Goal: Information Seeking & Learning: Learn about a topic

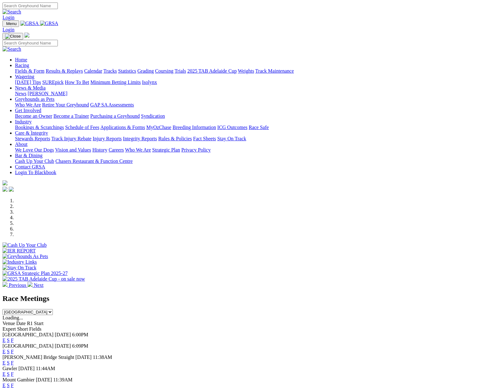
click at [50, 332] on span "[GEOGRAPHIC_DATA]" at bounding box center [28, 334] width 51 height 5
click at [6, 337] on link "E" at bounding box center [4, 339] width 3 height 5
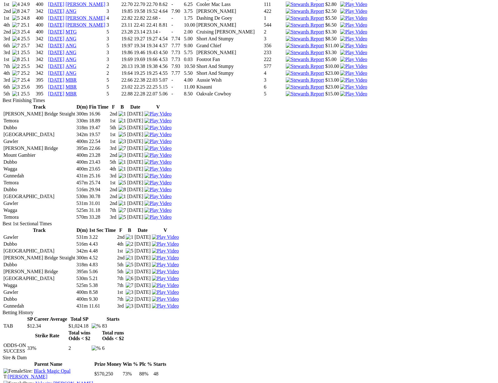
scroll to position [1265, 0]
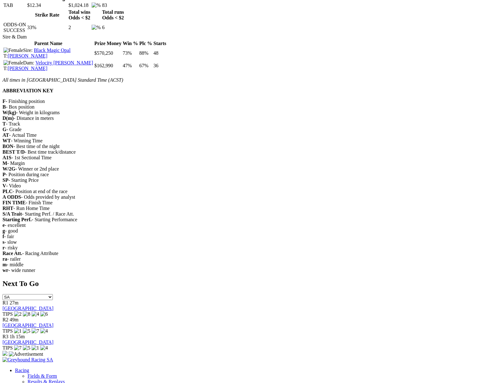
drag, startPoint x: 115, startPoint y: 254, endPoint x: 217, endPoint y: 247, distance: 102.2
click at [217, 247] on div "F - Finishing position B - Box position W(kg) - Weight in kilograms D(m) - Dist…" at bounding box center [249, 186] width 493 height 175
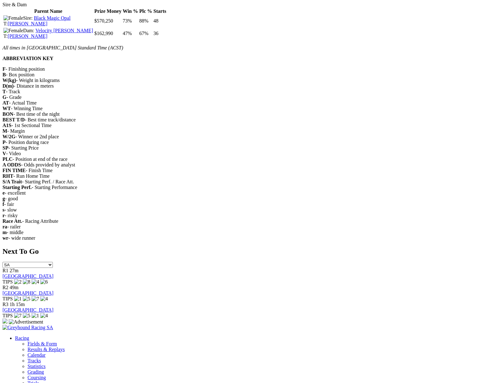
scroll to position [1430, 0]
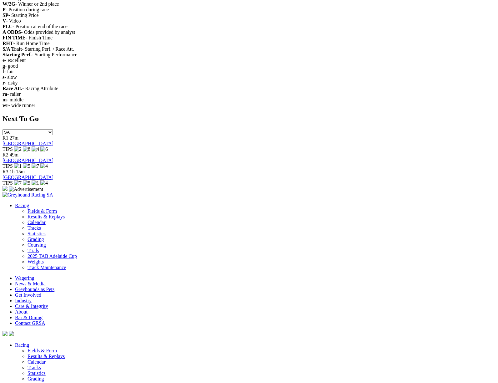
drag, startPoint x: 292, startPoint y: 112, endPoint x: 312, endPoint y: 125, distance: 24.8
click at [312, 108] on div "f - fair s - slow r - risky Race Att. - Racing Attribute ra - railer m - middle…" at bounding box center [249, 88] width 493 height 39
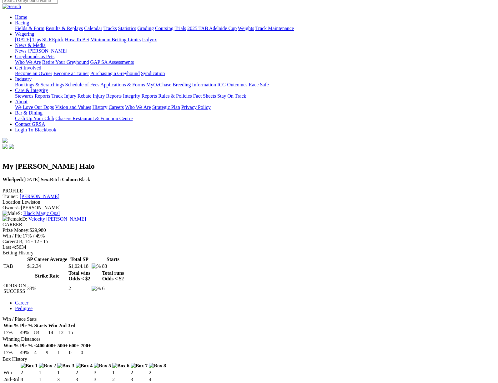
scroll to position [0, 0]
